Goal: Transaction & Acquisition: Book appointment/travel/reservation

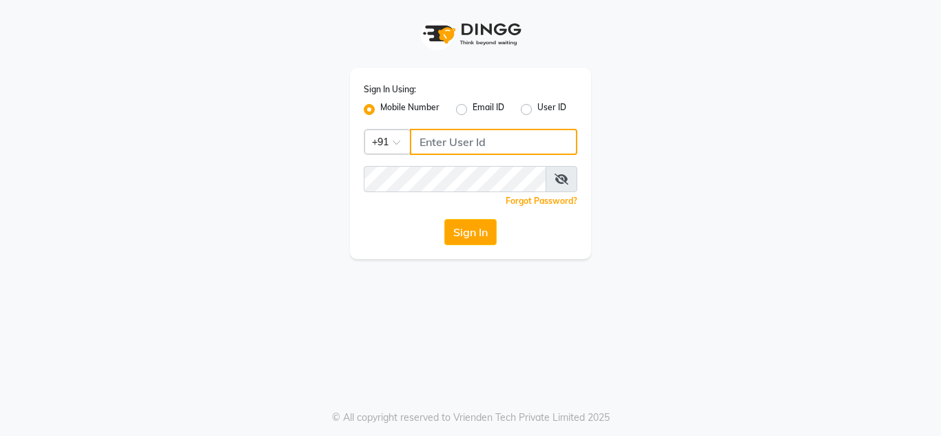
type input "8177867332"
click at [520, 106] on div "Mobile Number Email ID User ID" at bounding box center [470, 109] width 213 height 17
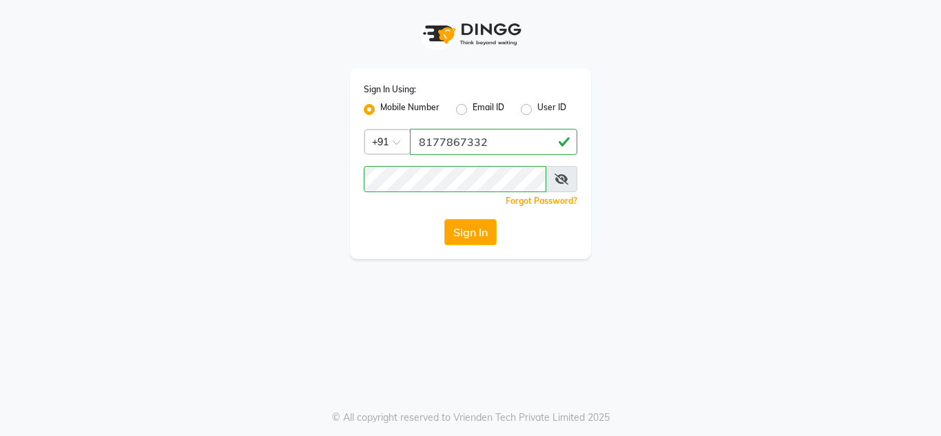
click at [537, 112] on label "User ID" at bounding box center [551, 109] width 29 height 17
click at [537, 110] on input "User ID" at bounding box center [541, 105] width 9 height 9
radio input "true"
radio input "false"
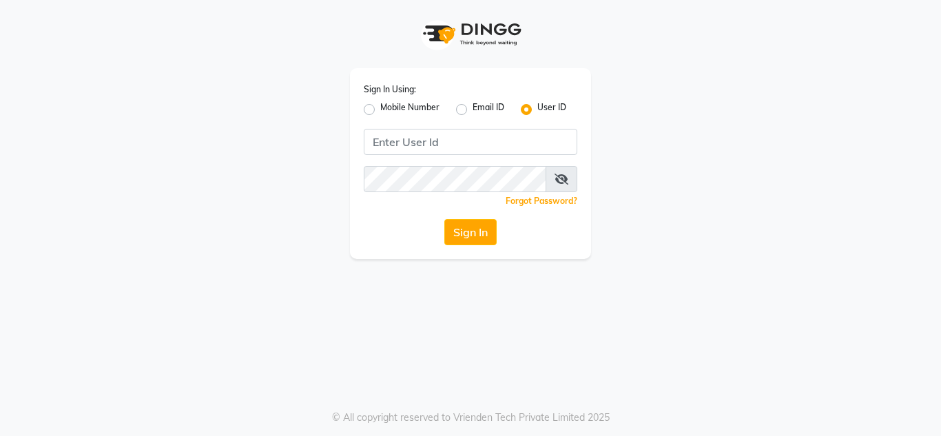
click at [362, 107] on div "Sign In Using: Mobile Number Email ID User ID Remember me Forgot Password? Sign…" at bounding box center [470, 163] width 241 height 191
click at [380, 107] on label "Mobile Number" at bounding box center [409, 109] width 59 height 17
click at [380, 107] on input "Mobile Number" at bounding box center [384, 105] width 9 height 9
radio input "true"
radio input "false"
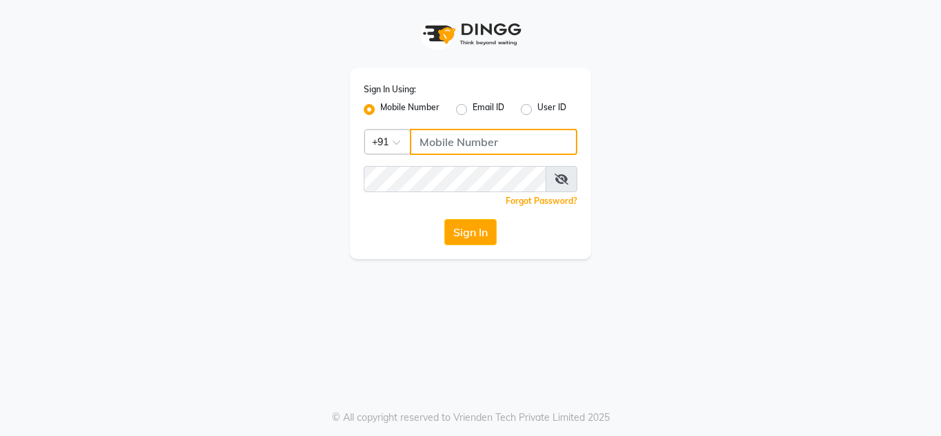
click at [471, 147] on input "Username" at bounding box center [493, 142] width 167 height 26
type input "8177867332"
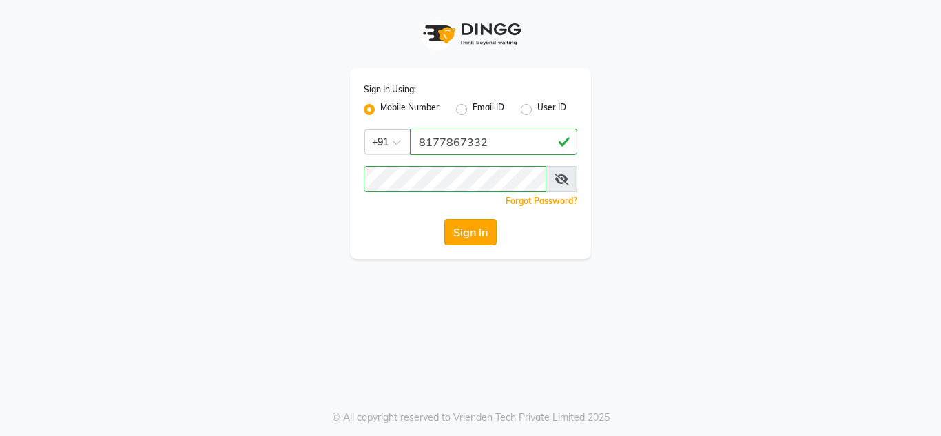
click at [477, 236] on button "Sign In" at bounding box center [470, 232] width 52 height 26
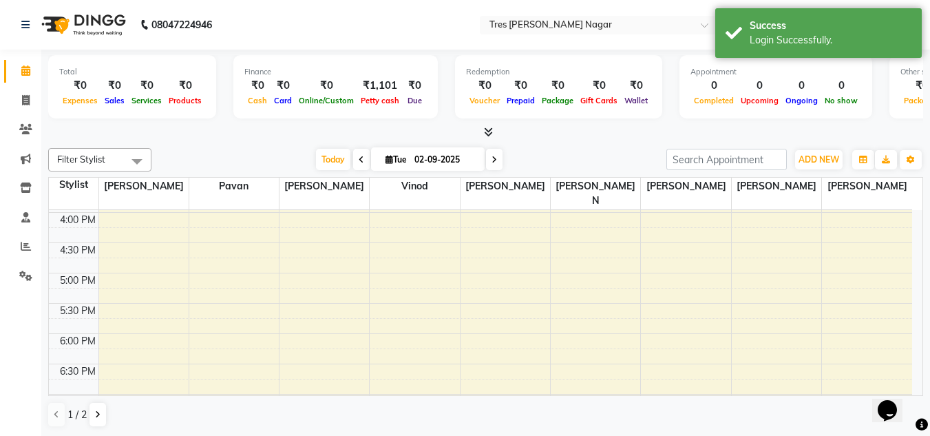
scroll to position [587, 0]
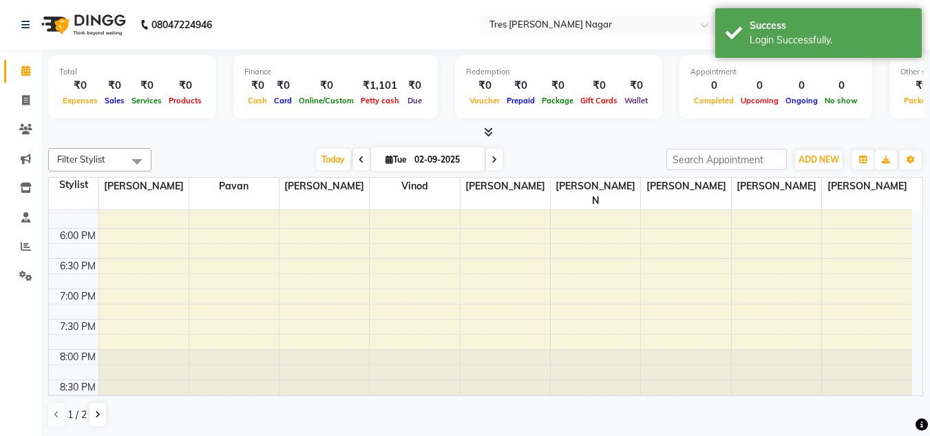
click at [492, 158] on icon at bounding box center [495, 160] width 6 height 8
type input "[DATE]"
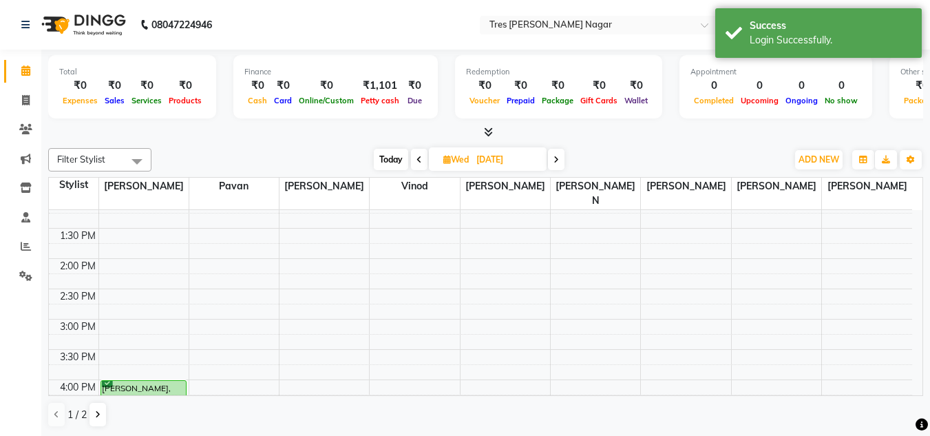
scroll to position [312, 0]
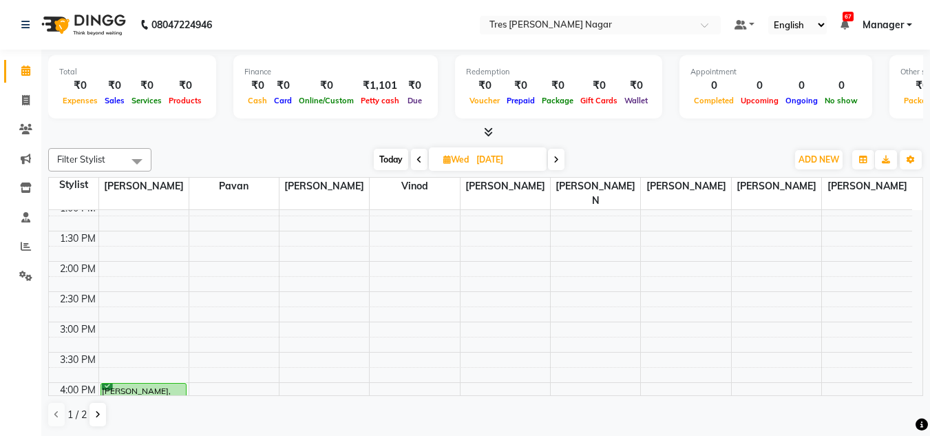
click at [153, 260] on div "8:00 AM 8:30 AM 9:00 AM 9:30 AM 10:00 AM 10:30 AM 11:00 AM 11:30 AM 12:00 PM 12…" at bounding box center [481, 291] width 864 height 787
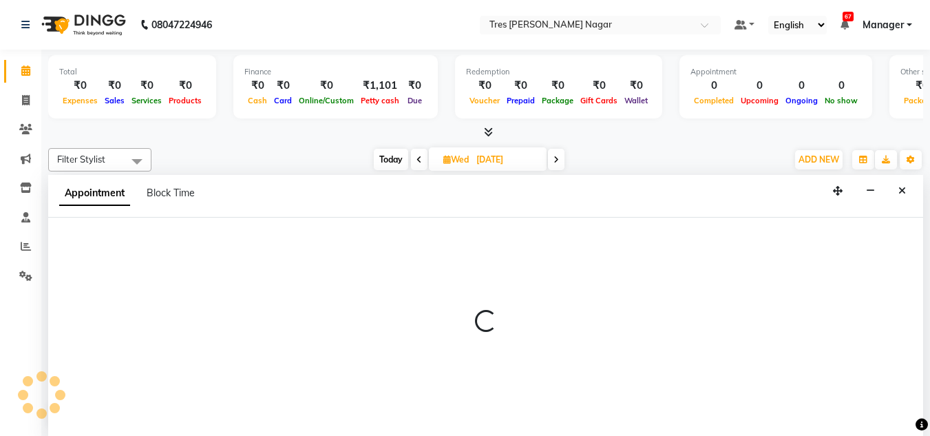
scroll to position [1, 0]
select select "39898"
select select "tentative"
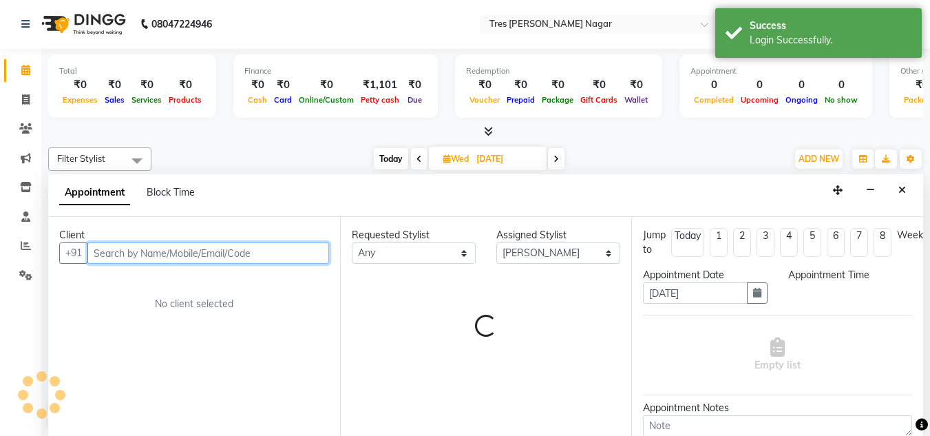
select select "840"
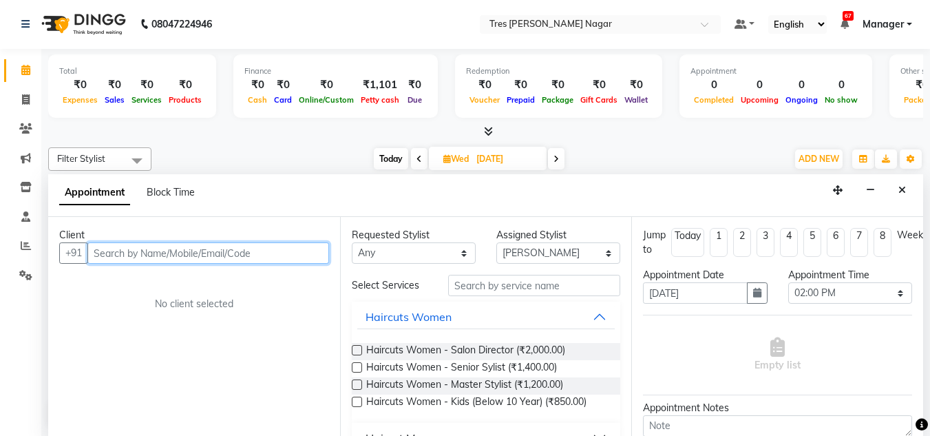
click at [182, 249] on input "text" at bounding box center [208, 252] width 242 height 21
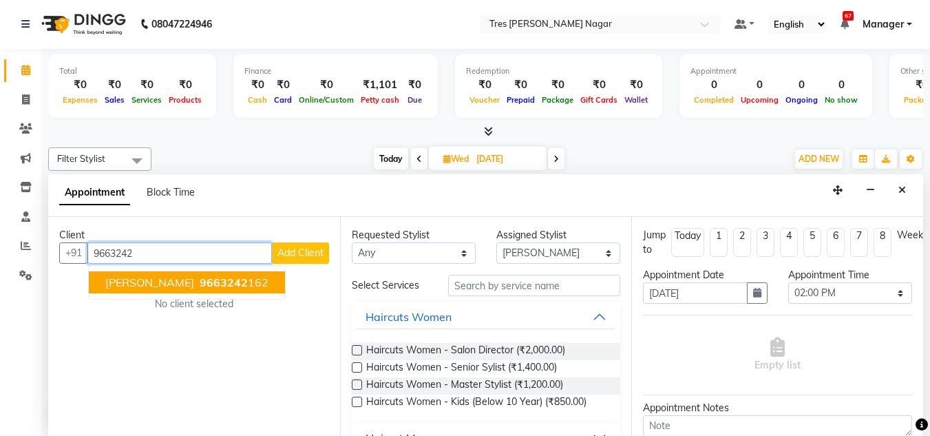
click at [171, 282] on span "[PERSON_NAME]" at bounding box center [149, 282] width 89 height 14
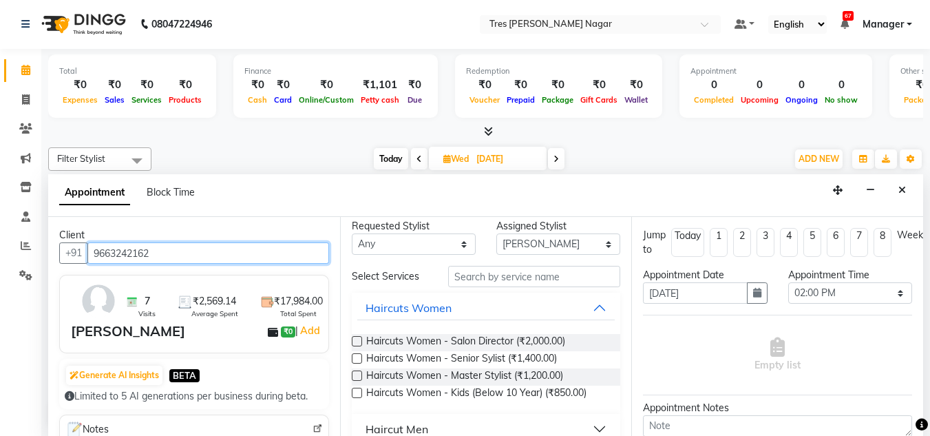
scroll to position [0, 0]
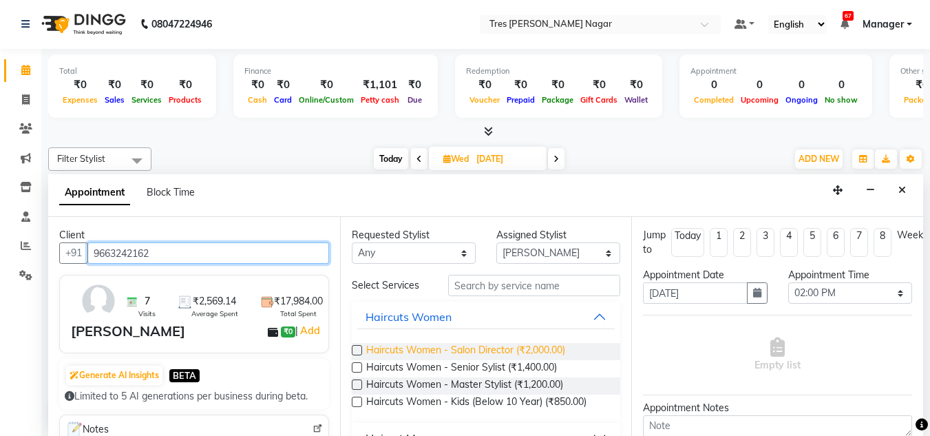
type input "9663242162"
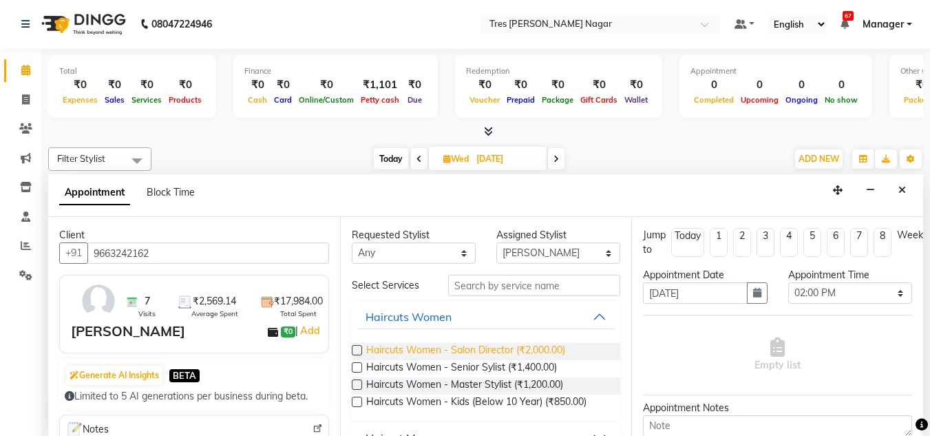
click at [532, 352] on span "Haircuts Women - Salon Director (₹2,000.00)" at bounding box center [465, 351] width 199 height 17
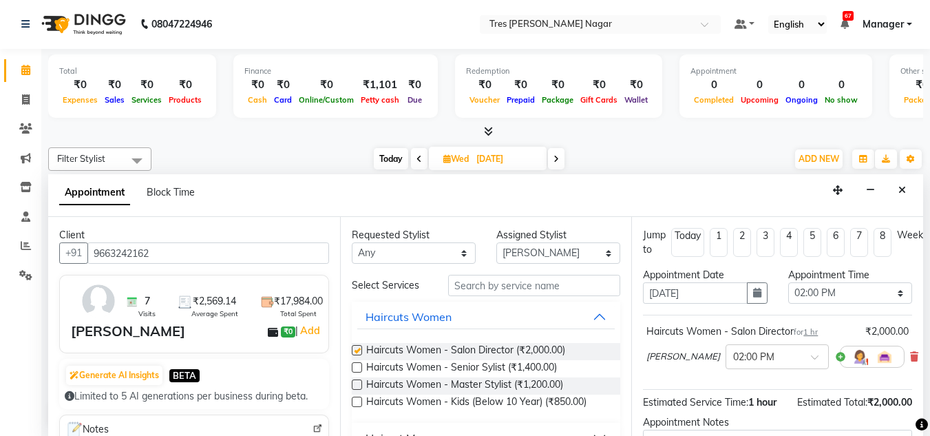
checkbox input "false"
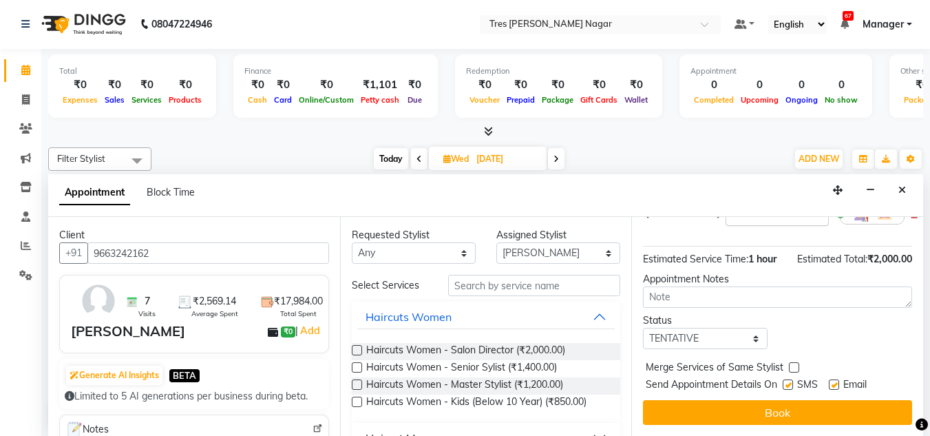
scroll to position [156, 0]
click at [694, 289] on textarea at bounding box center [777, 296] width 269 height 21
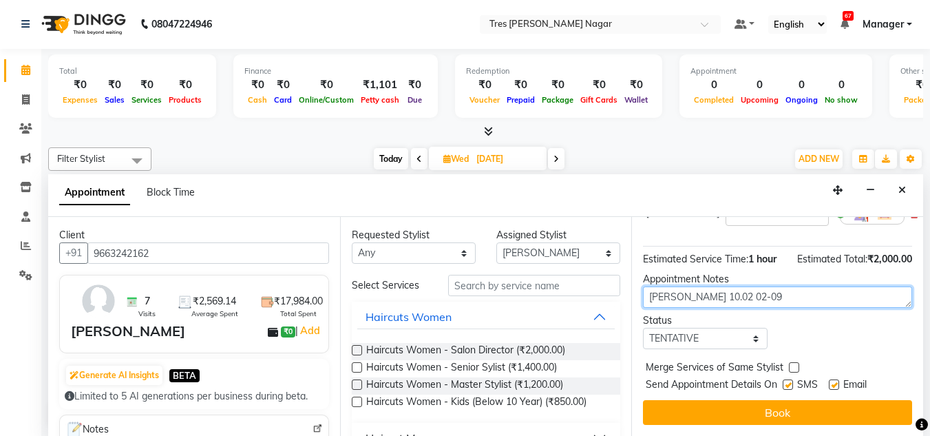
type textarea "[PERSON_NAME] 10.02 02-09"
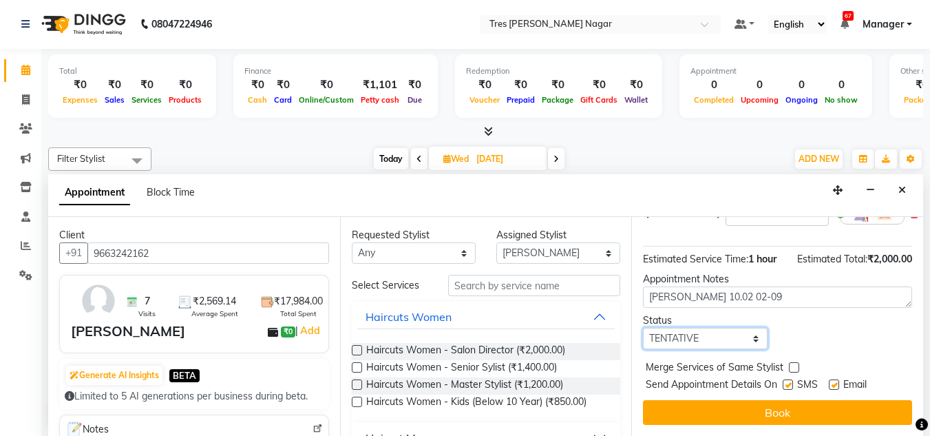
click at [716, 328] on select "Select TENTATIVE CONFIRM UPCOMING" at bounding box center [705, 338] width 124 height 21
select select "confirm booking"
click at [643, 328] on select "Select TENTATIVE CONFIRM UPCOMING" at bounding box center [705, 338] width 124 height 21
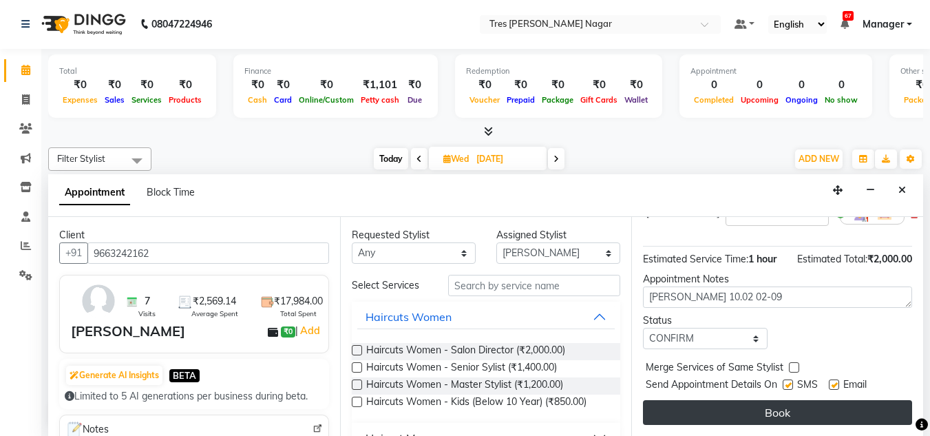
click at [729, 400] on button "Book" at bounding box center [777, 412] width 269 height 25
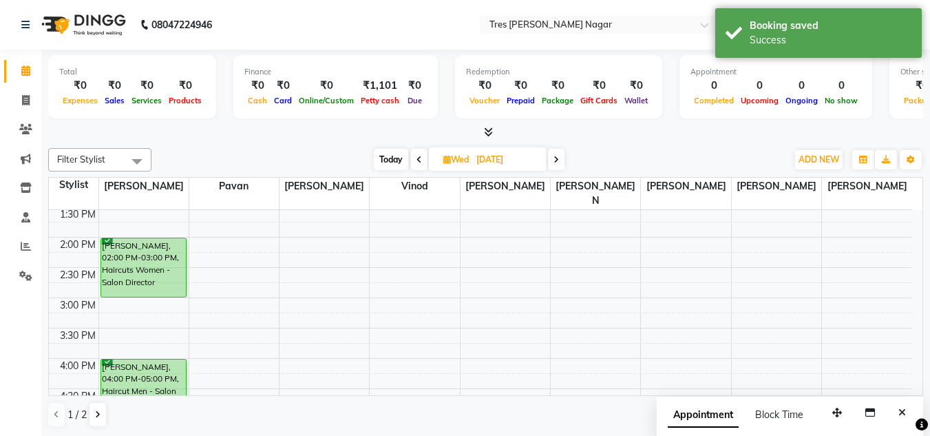
scroll to position [243, 0]
